Goal: Check status: Check status

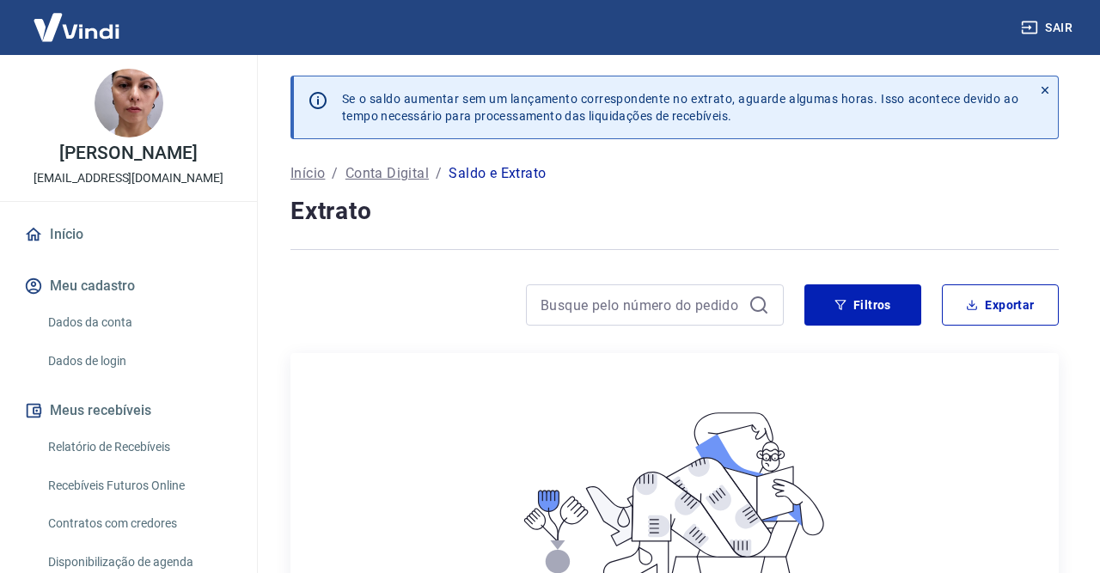
click at [141, 234] on link "Início" at bounding box center [129, 235] width 216 height 38
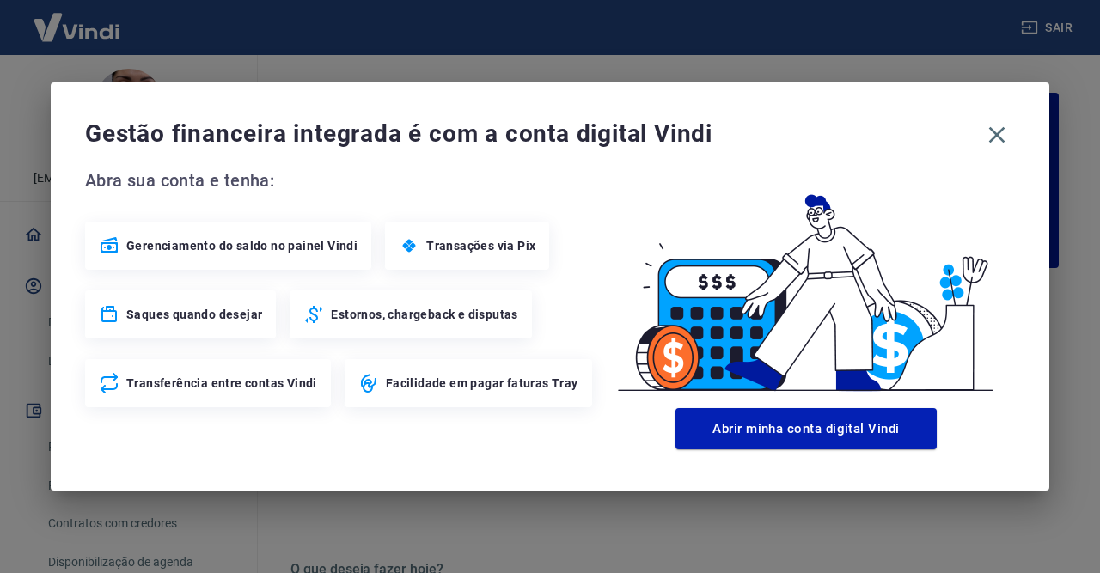
click at [424, 260] on div "Transações via Pix" at bounding box center [467, 246] width 164 height 48
click at [448, 249] on span "Transações via Pix" at bounding box center [480, 245] width 109 height 17
click at [992, 141] on icon "button" at bounding box center [997, 135] width 16 height 16
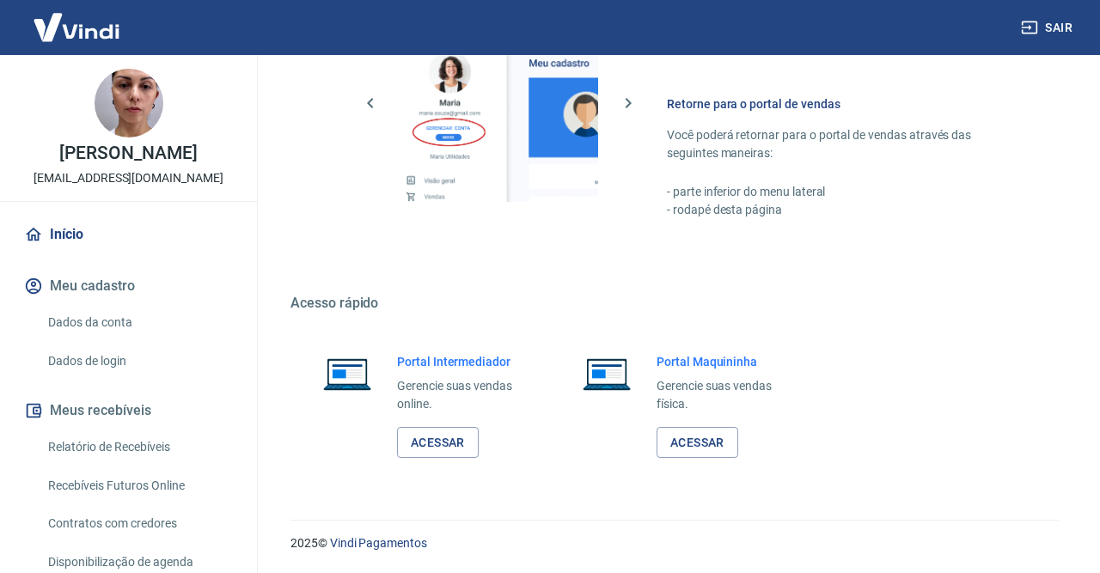
scroll to position [109, 0]
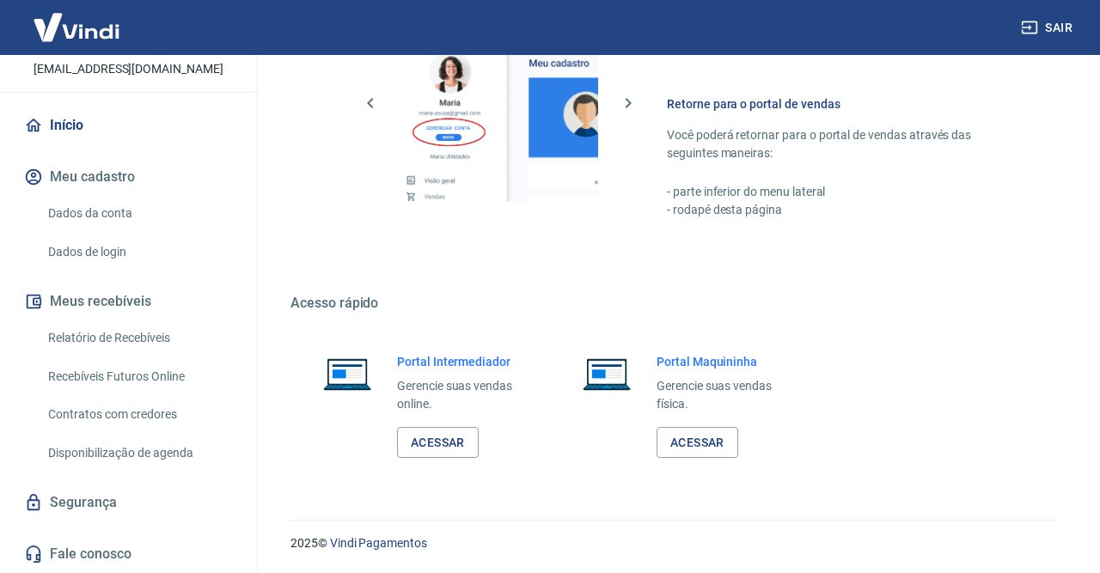
click at [76, 338] on link "Relatório de Recebíveis" at bounding box center [138, 338] width 195 height 35
